Goal: Navigation & Orientation: Find specific page/section

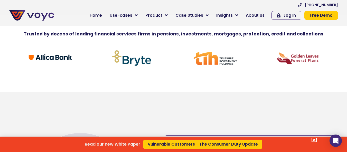
scroll to position [130, 0]
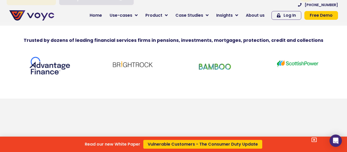
click at [257, 15] on div "Read our new White Paper Vulnerable Customers - The Consumer Duty Update" at bounding box center [173, 76] width 347 height 152
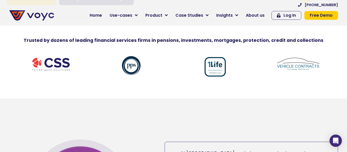
click at [257, 15] on span "About us" at bounding box center [255, 15] width 19 height 6
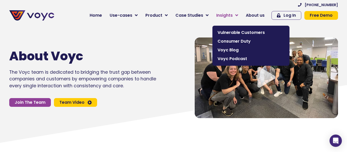
click at [237, 14] on link "Insights" at bounding box center [228, 15] width 30 height 10
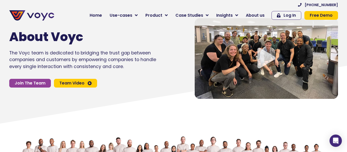
scroll to position [13, 0]
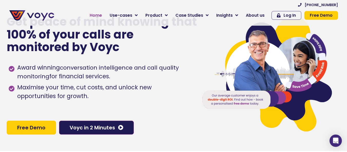
click at [100, 14] on span "Home" at bounding box center [96, 15] width 12 height 6
